Goal: Navigation & Orientation: Find specific page/section

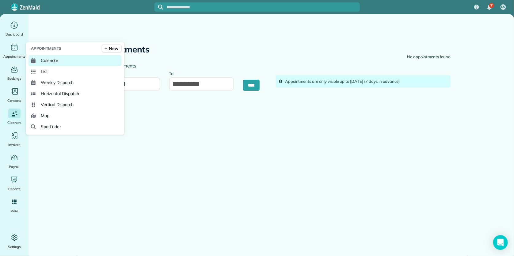
click at [47, 62] on span "Calendar" at bounding box center [50, 61] width 18 height 6
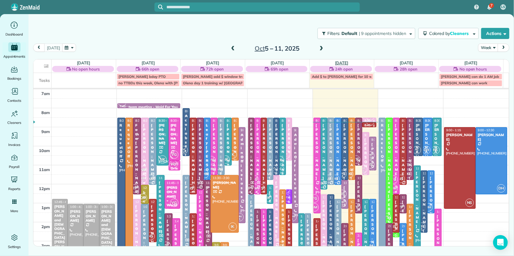
click at [344, 63] on link "Thu 10/9" at bounding box center [341, 62] width 13 height 5
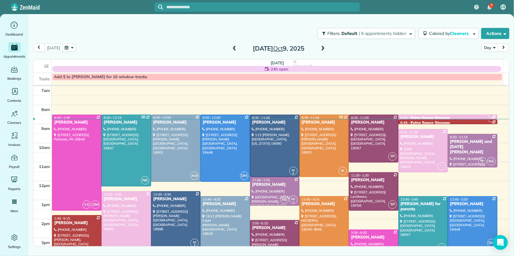
drag, startPoint x: 512, startPoint y: 54, endPoint x: 517, endPoint y: 52, distance: 5.5
click at [513, 52] on html "7 LS Dashboard Appointments Bookings Contacts Cleaners Invoices Payroll Reports…" at bounding box center [257, 128] width 514 height 256
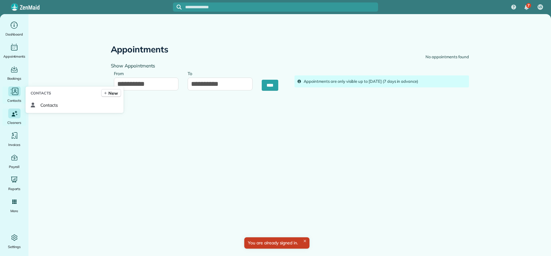
click at [15, 94] on icon "Main" at bounding box center [14, 91] width 9 height 9
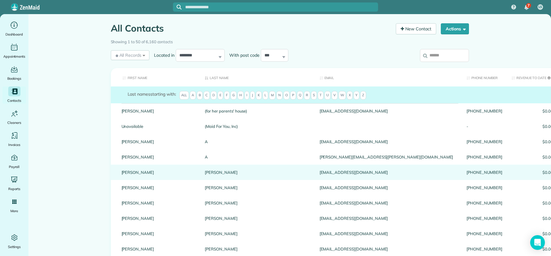
click at [123, 172] on link "[PERSON_NAME]" at bounding box center [159, 172] width 74 height 4
